Goal: Download file/media

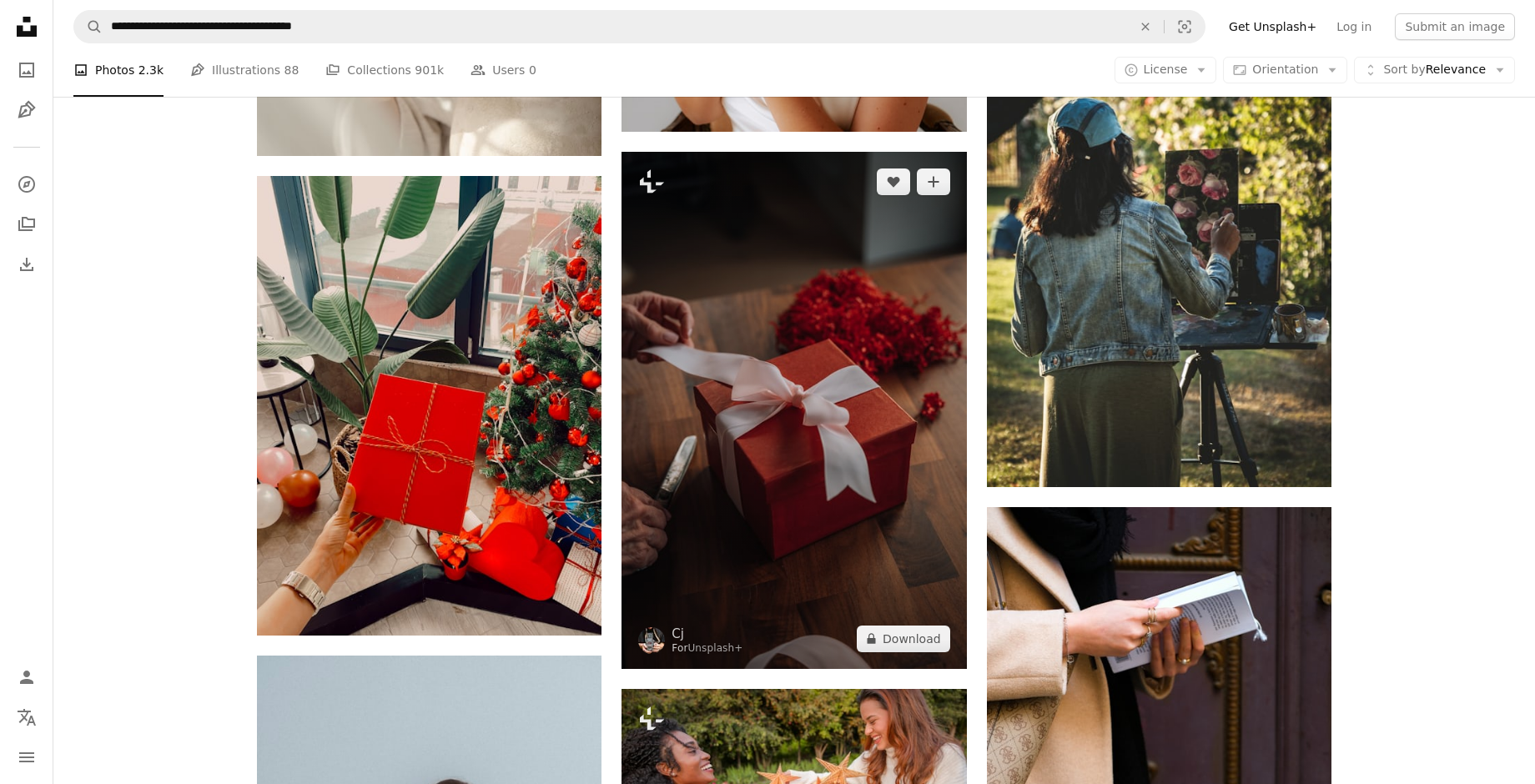
scroll to position [101674, 0]
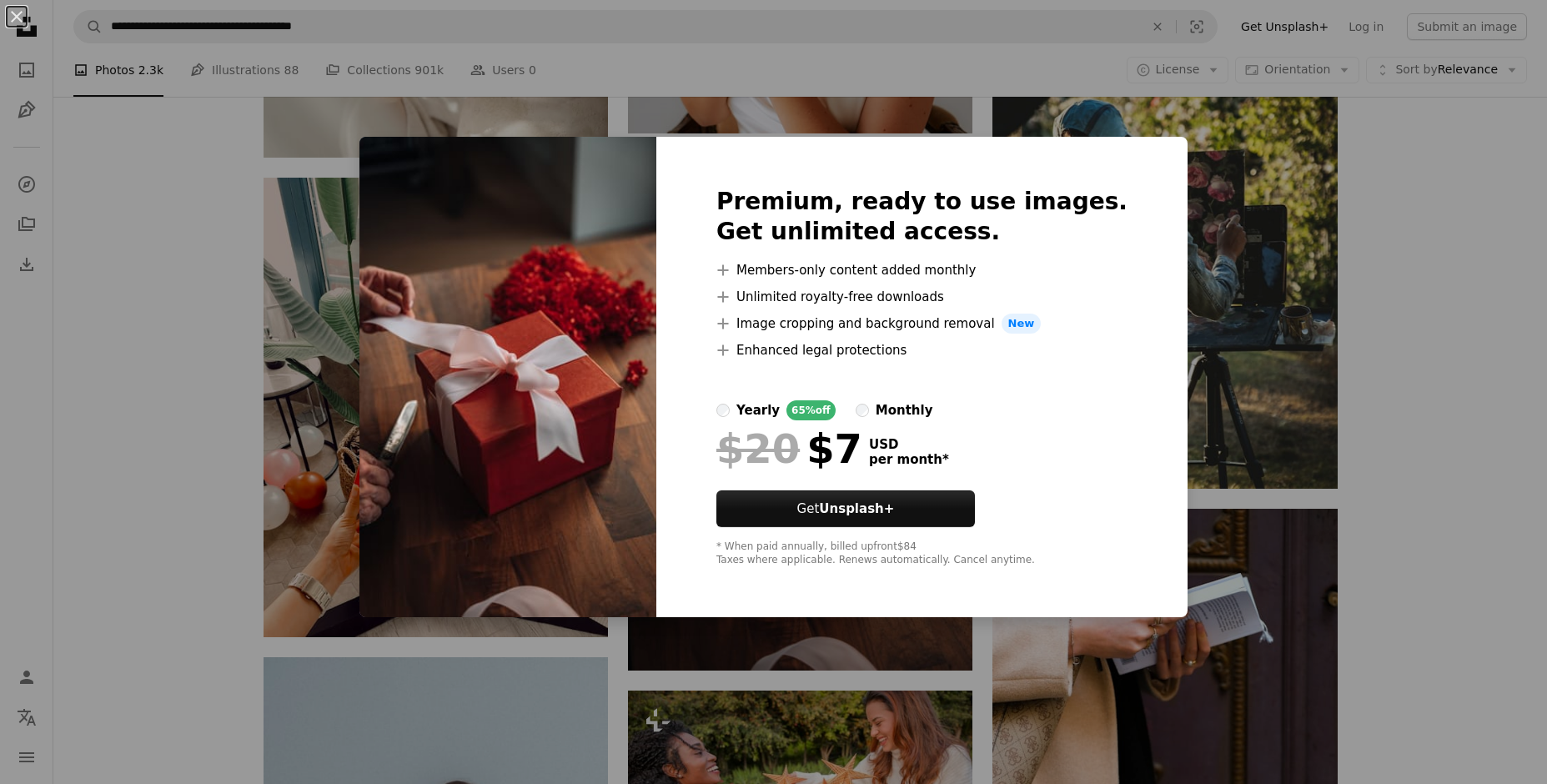
click at [1361, 495] on div "An X shape Premium, ready to use images. Get unlimited access. A plus sign Memb…" at bounding box center [774, 392] width 1547 height 784
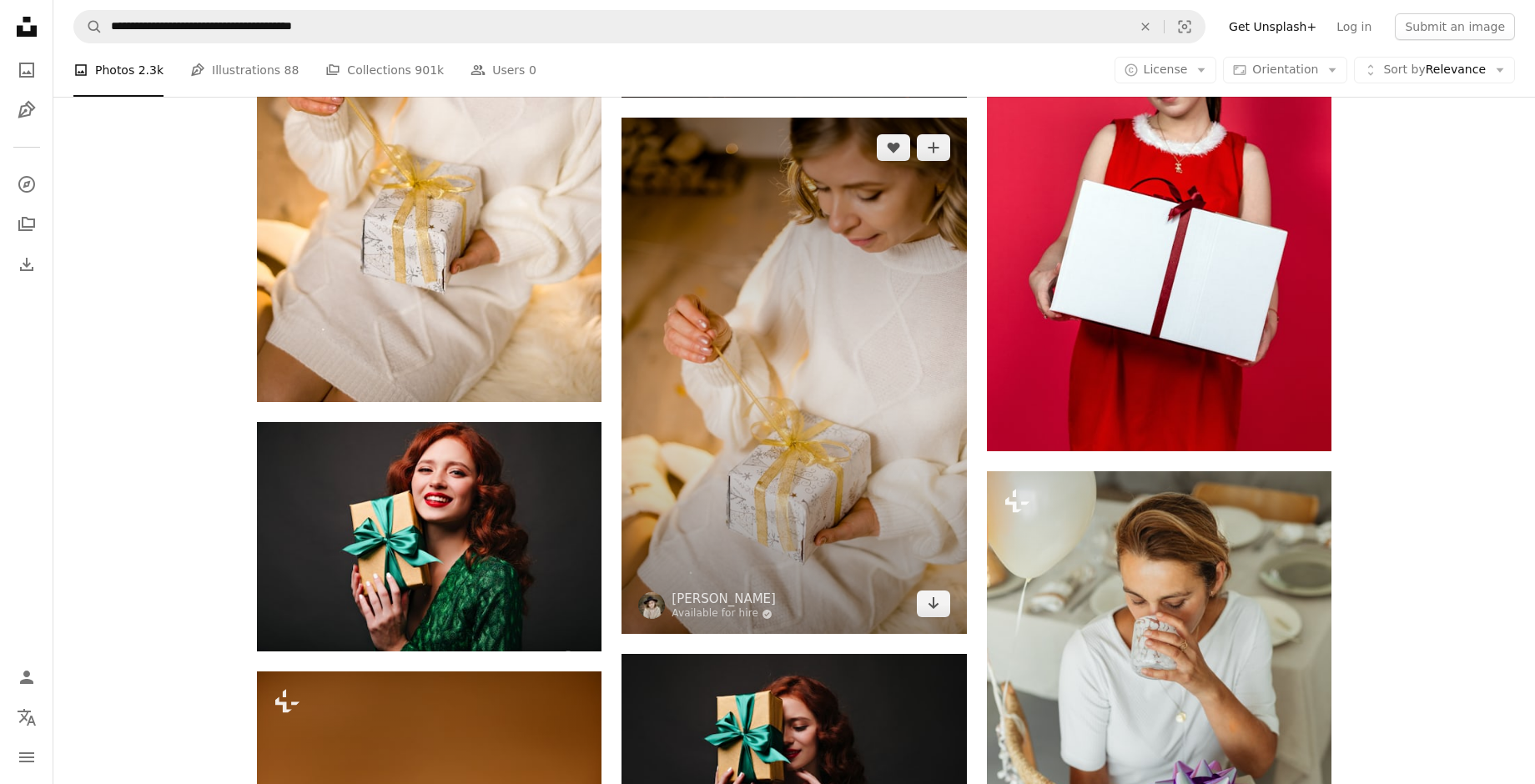
scroll to position [833, 0]
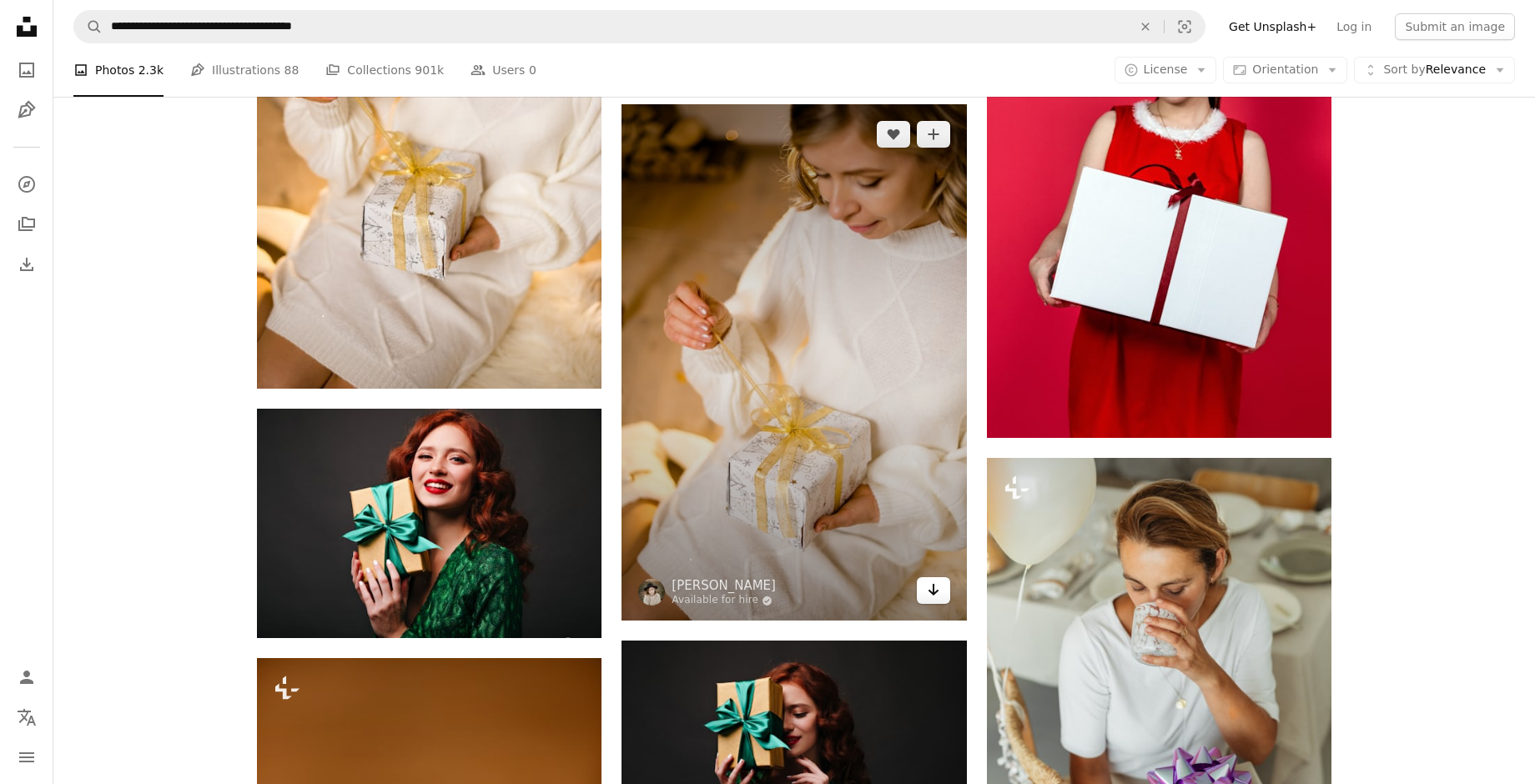
click at [934, 589] on icon "Arrow pointing down" at bounding box center [933, 589] width 14 height 20
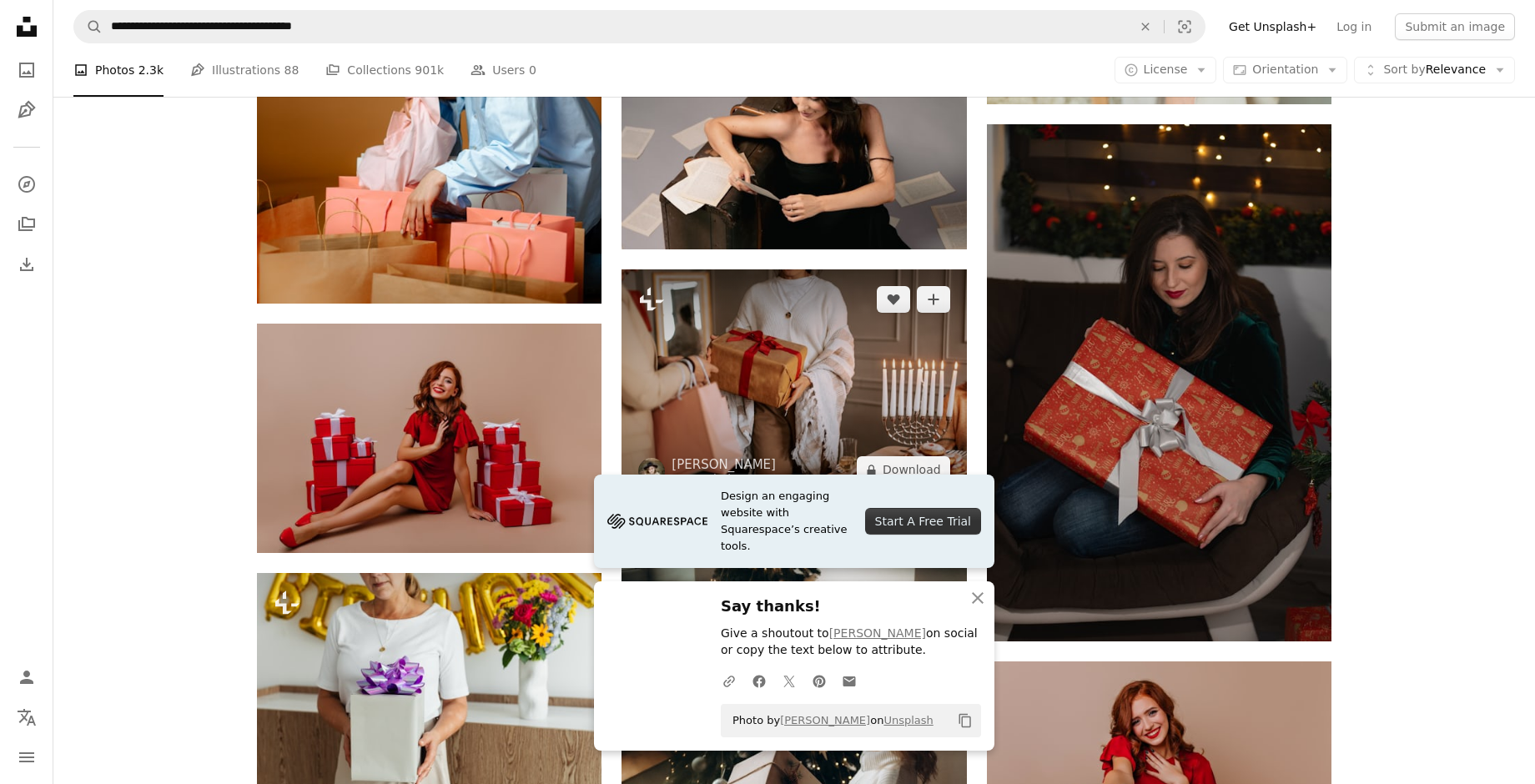
scroll to position [1834, 0]
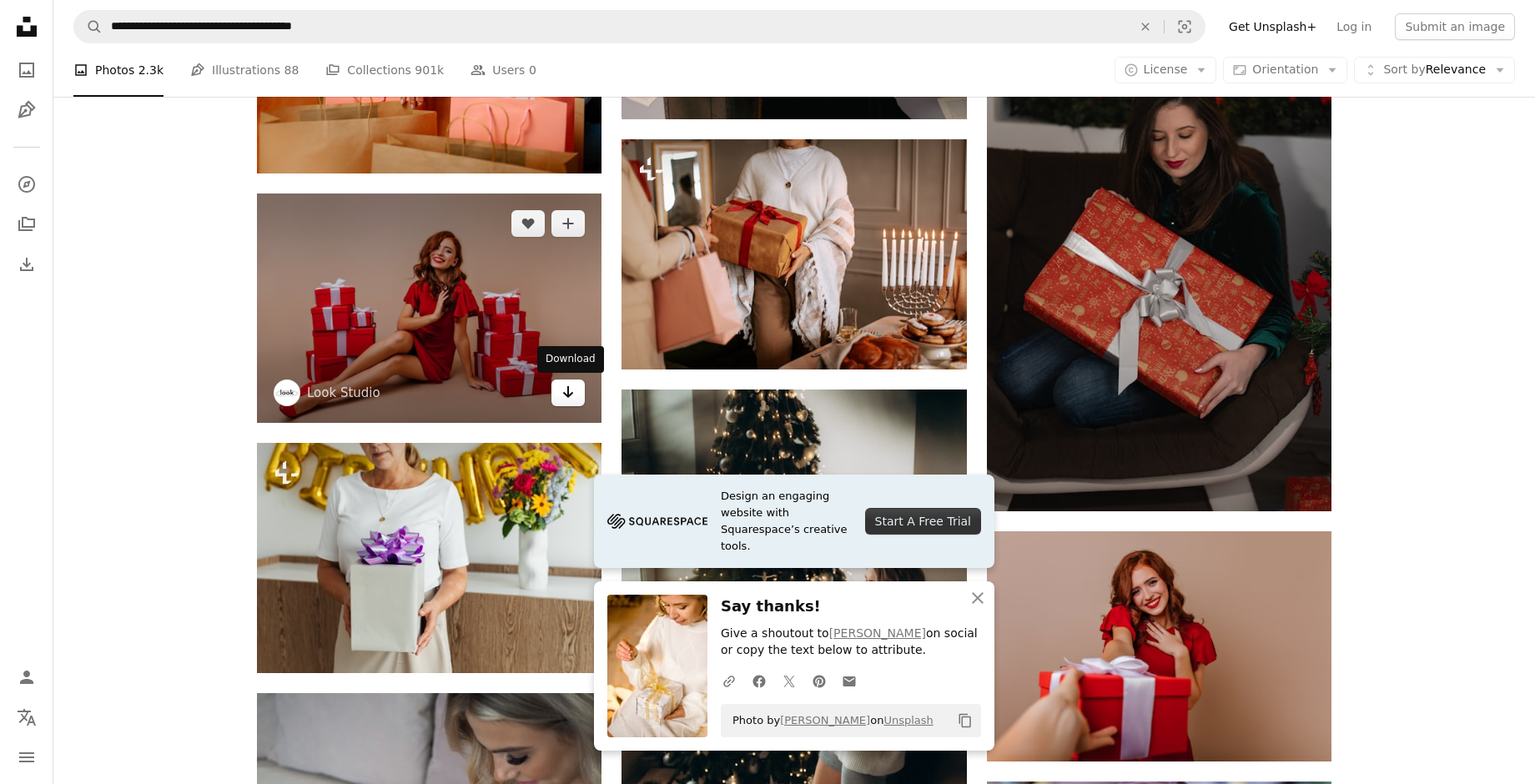
click at [570, 393] on icon "Arrow pointing down" at bounding box center [568, 392] width 14 height 20
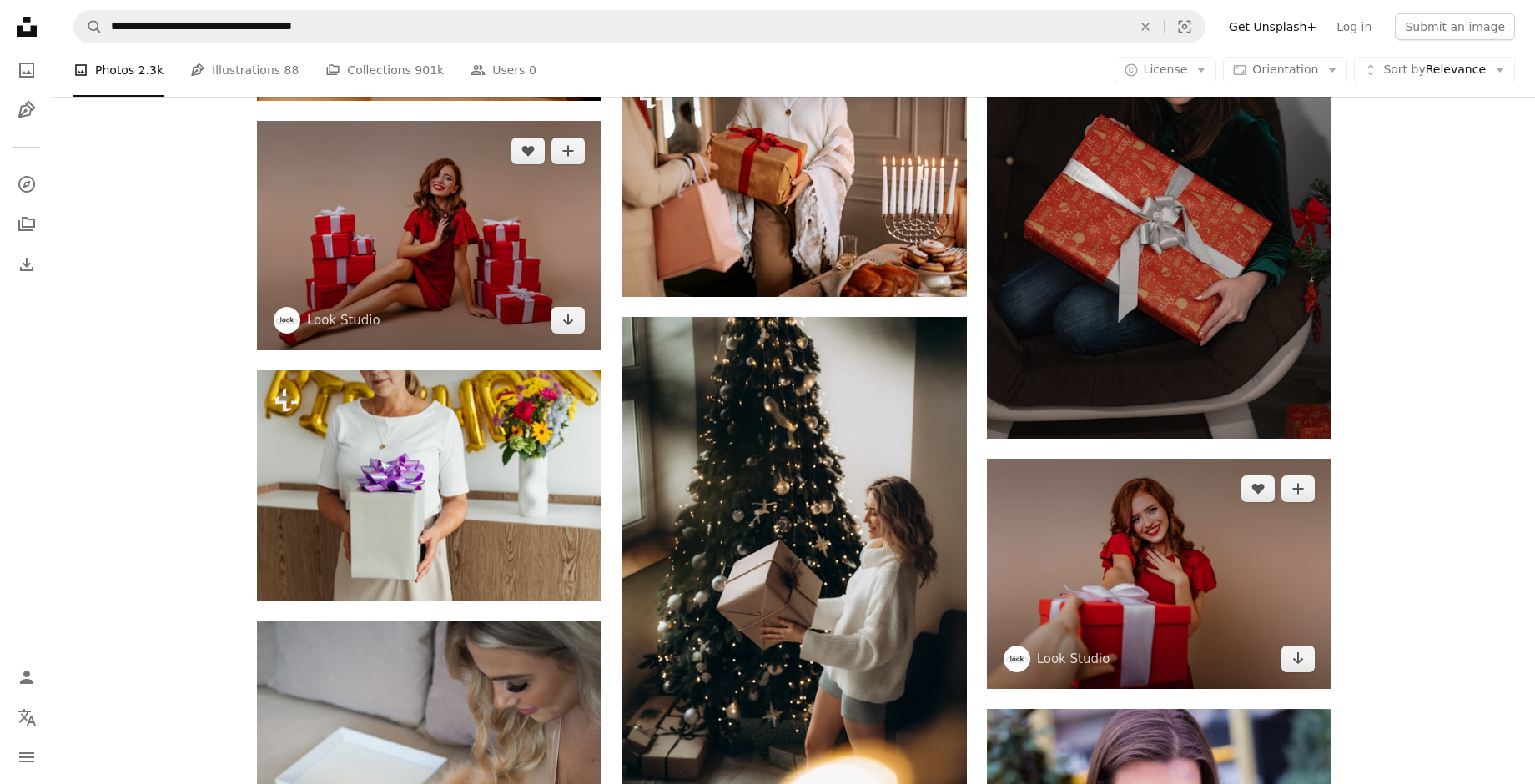
scroll to position [2084, 0]
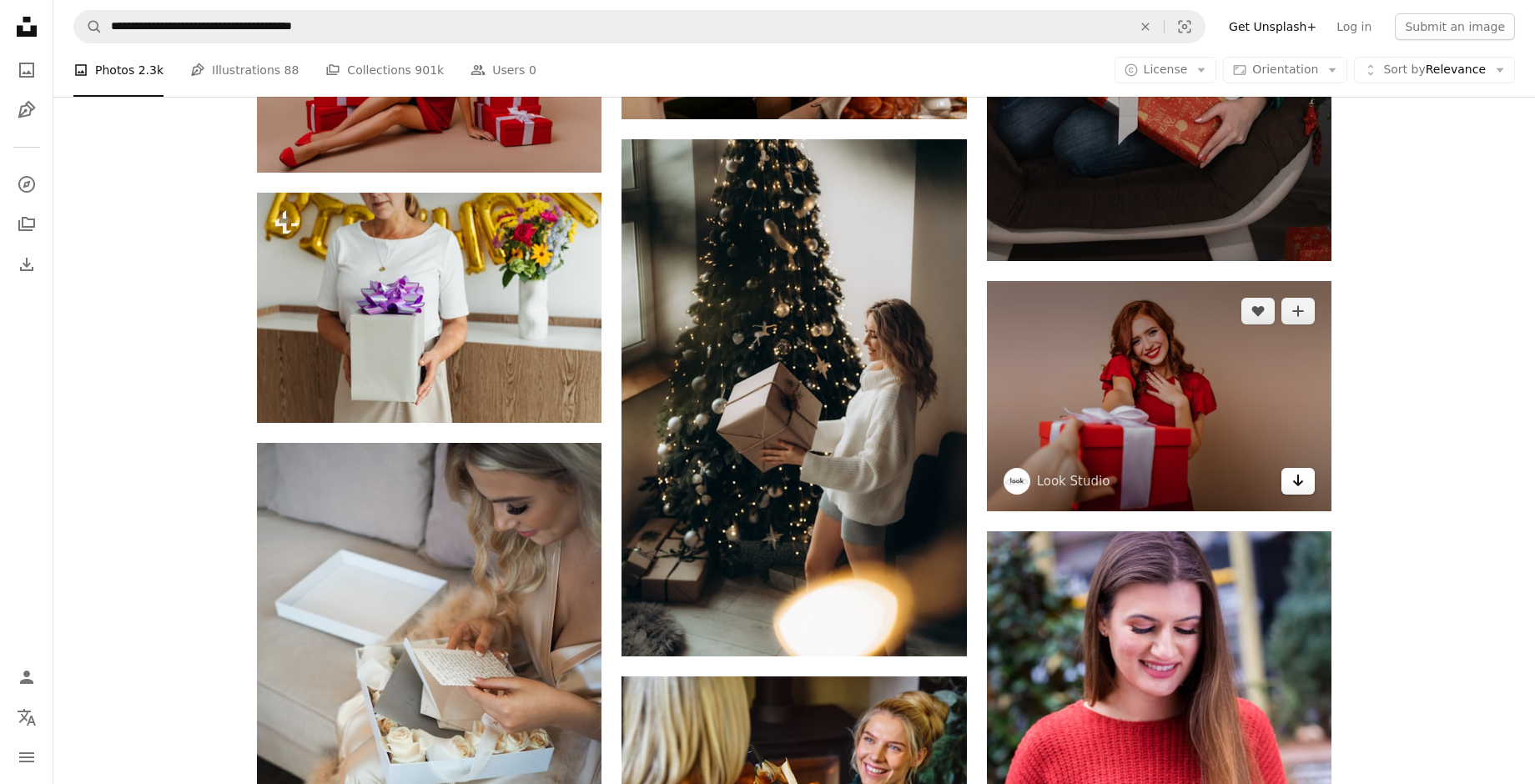
click at [1307, 481] on link "Arrow pointing down" at bounding box center [1297, 481] width 33 height 26
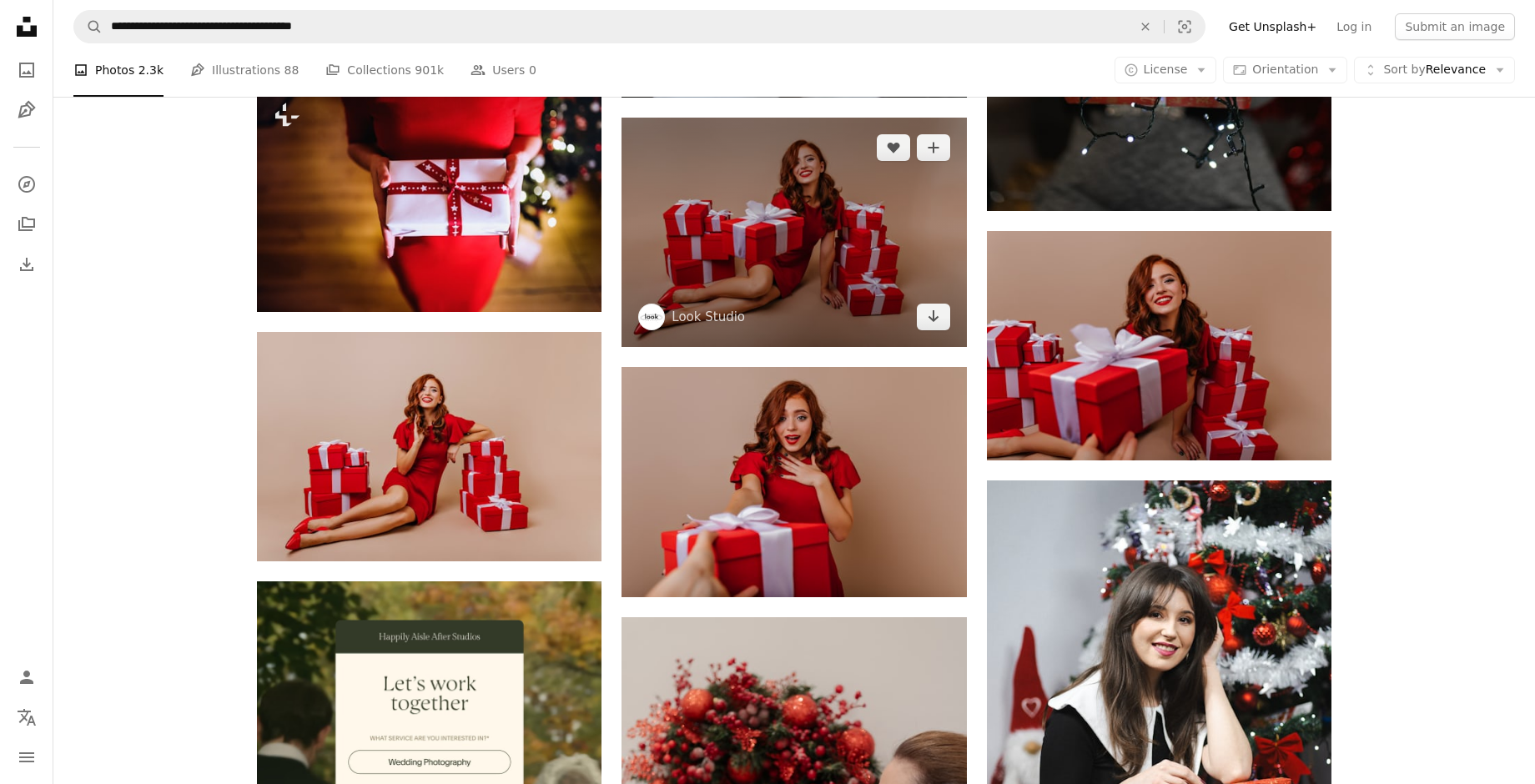
scroll to position [3418, 0]
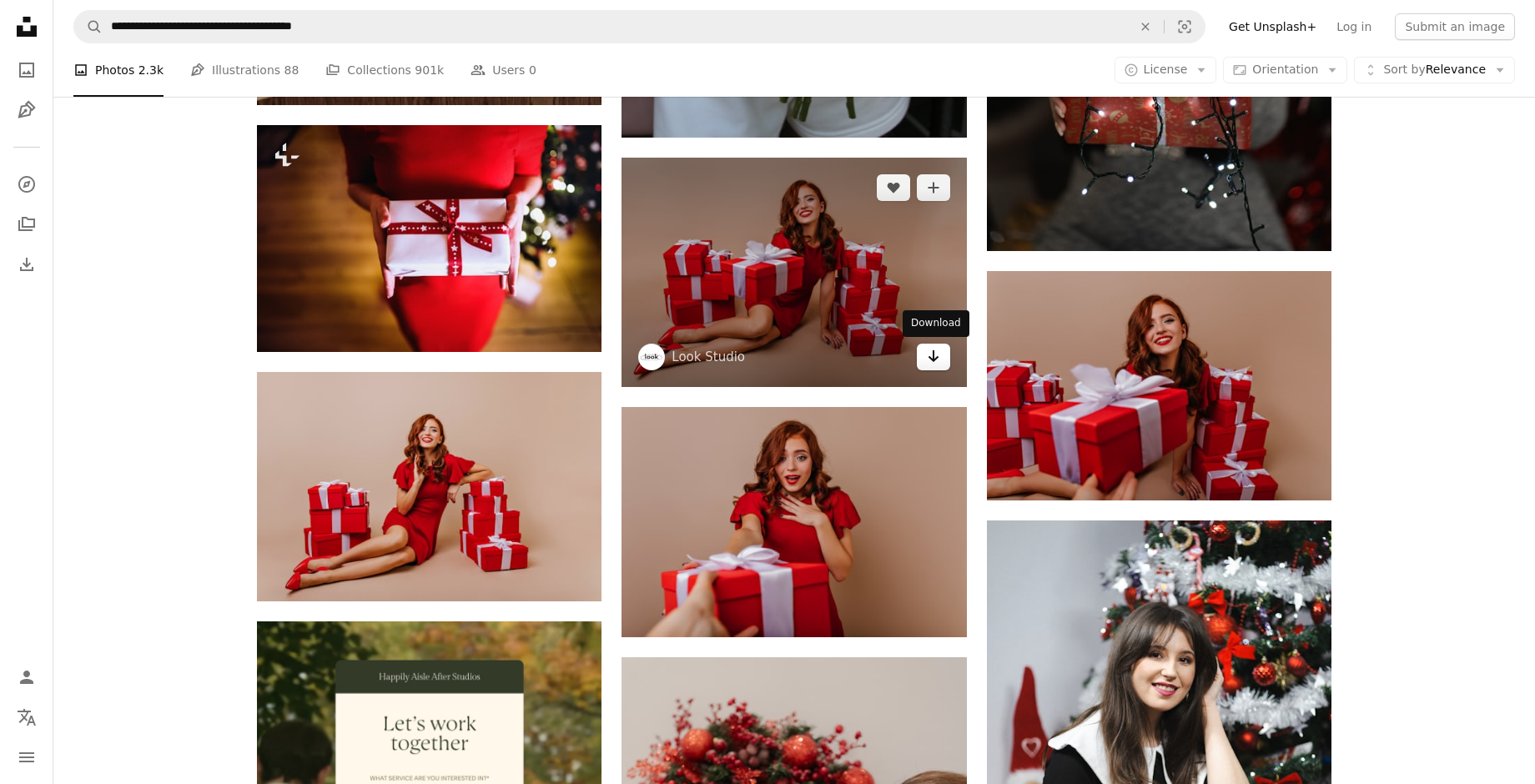
click at [936, 361] on icon "Arrow pointing down" at bounding box center [933, 356] width 14 height 20
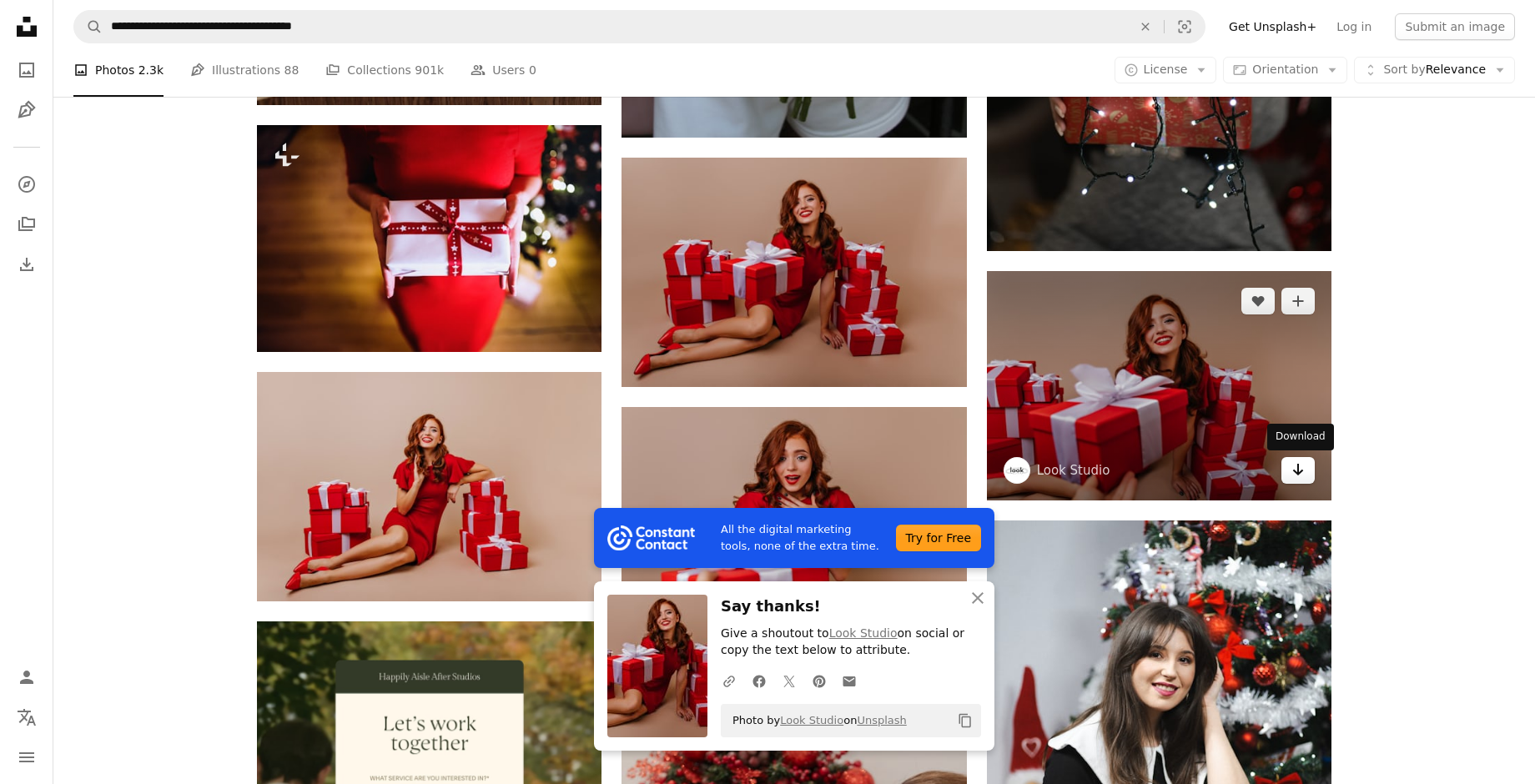
click at [1299, 477] on icon "Arrow pointing down" at bounding box center [1297, 470] width 14 height 20
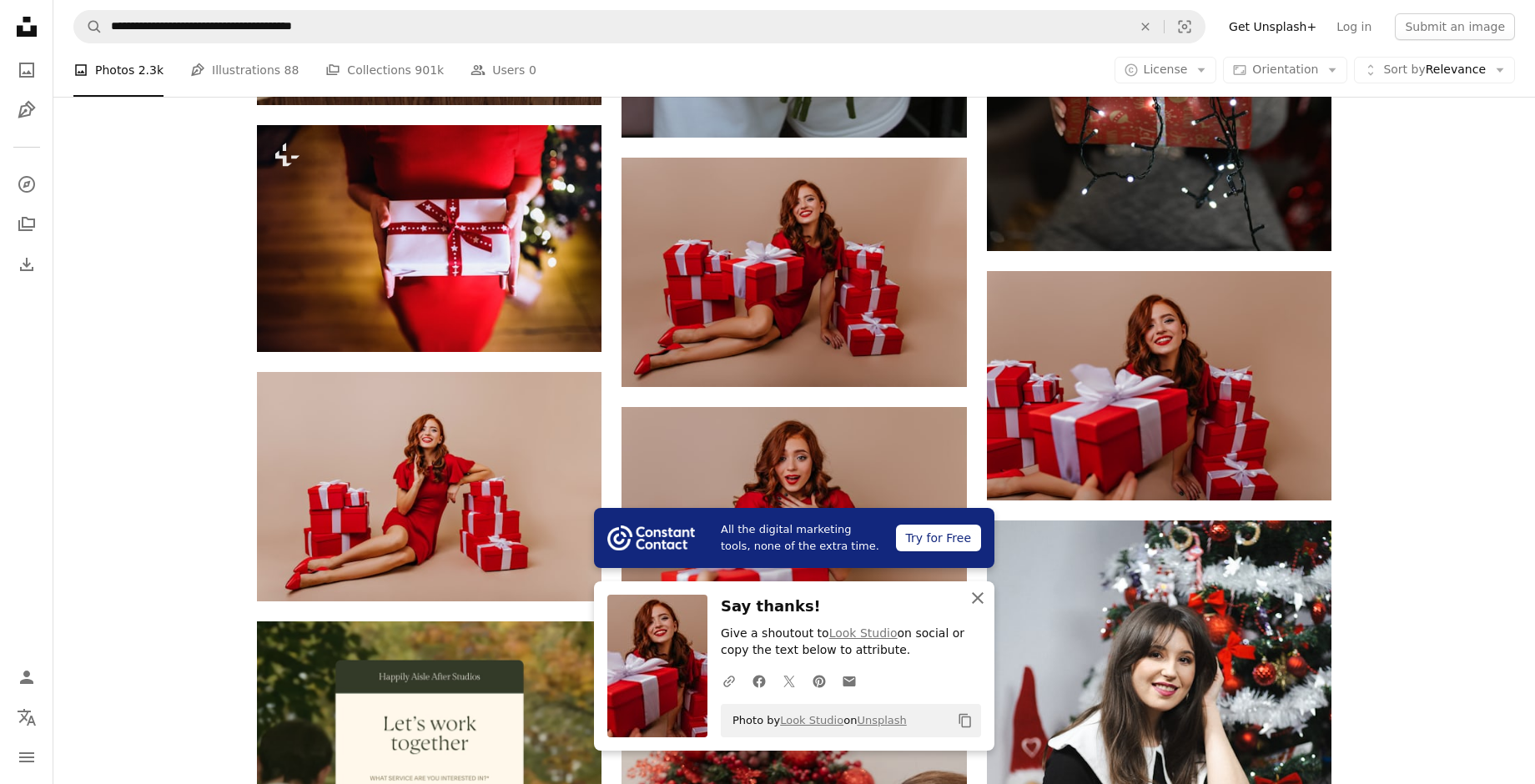
click at [983, 597] on icon "An X shape" at bounding box center [977, 598] width 20 height 20
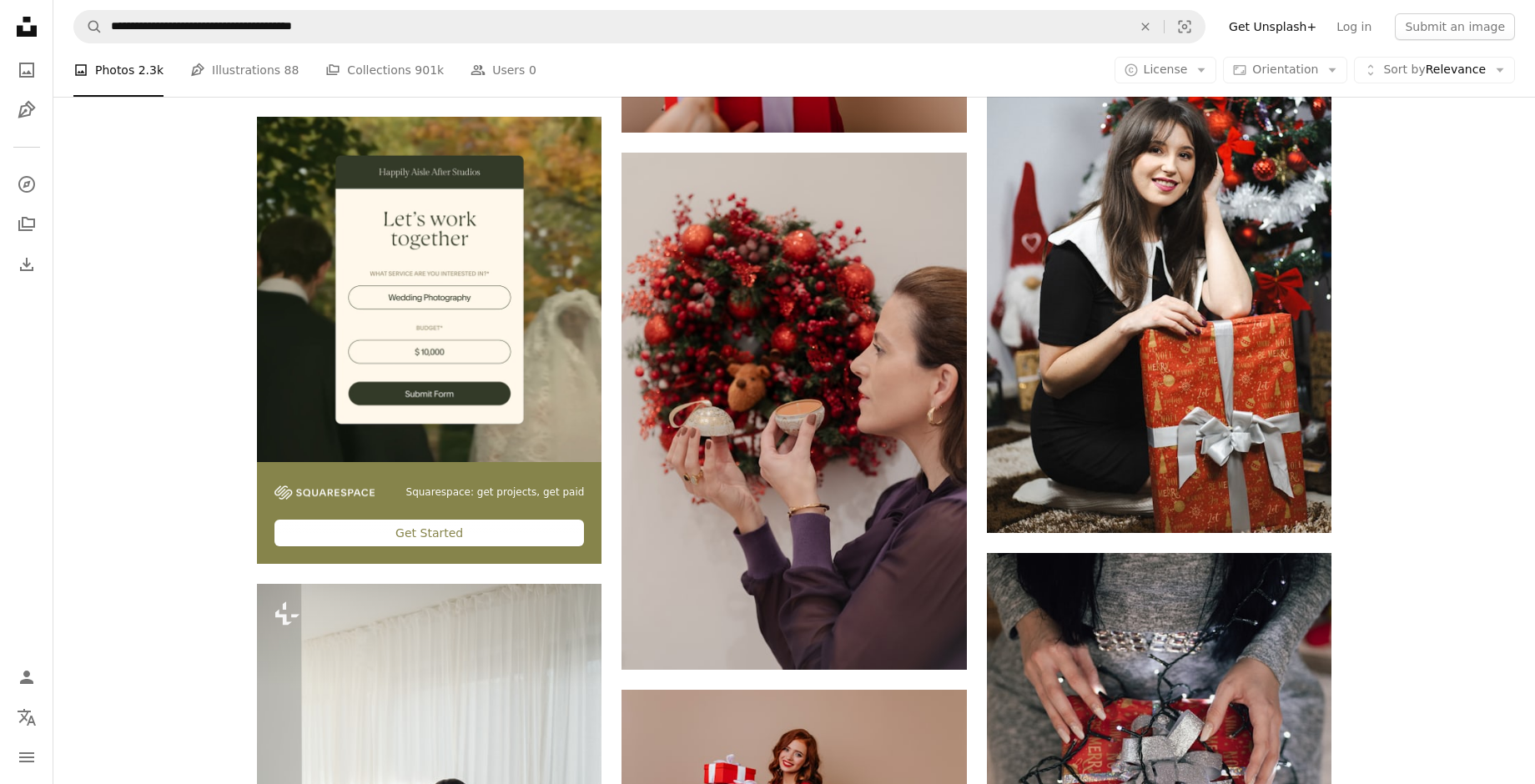
scroll to position [3918, 0]
